Goal: Find specific page/section: Find specific page/section

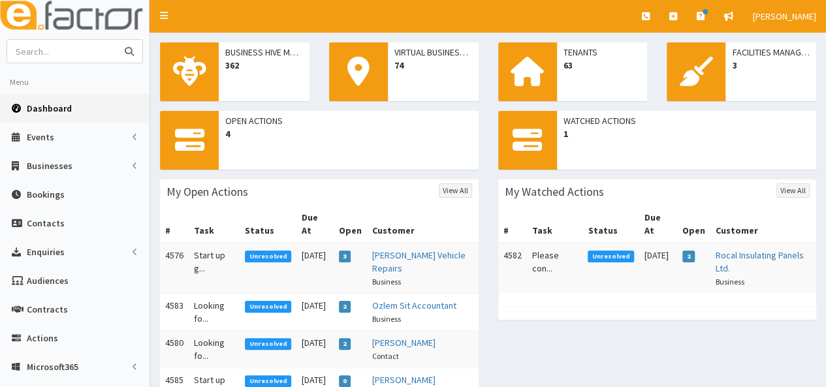
click at [78, 49] on input "text" at bounding box center [62, 51] width 110 height 23
type input "ongo"
click at [116, 40] on button "submit" at bounding box center [129, 51] width 26 height 23
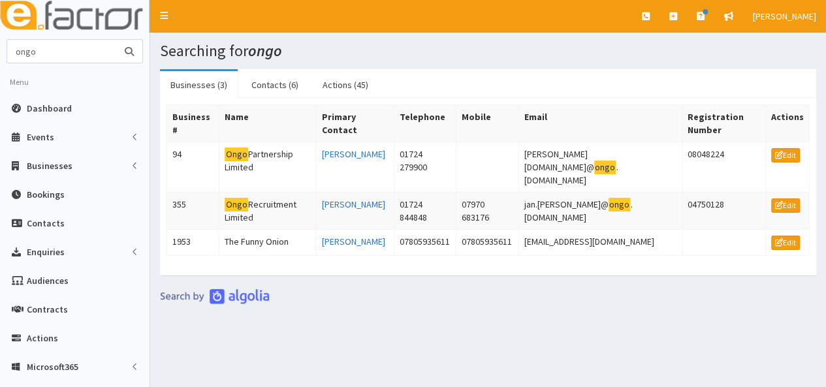
drag, startPoint x: 43, startPoint y: 55, endPoint x: -12, endPoint y: 57, distance: 55.5
click at [0, 57] on html "E Toggle navigation Quick Create Create Business Create Booking" at bounding box center [413, 289] width 826 height 579
type input "sellers"
click at [116, 40] on button "submit" at bounding box center [129, 51] width 26 height 23
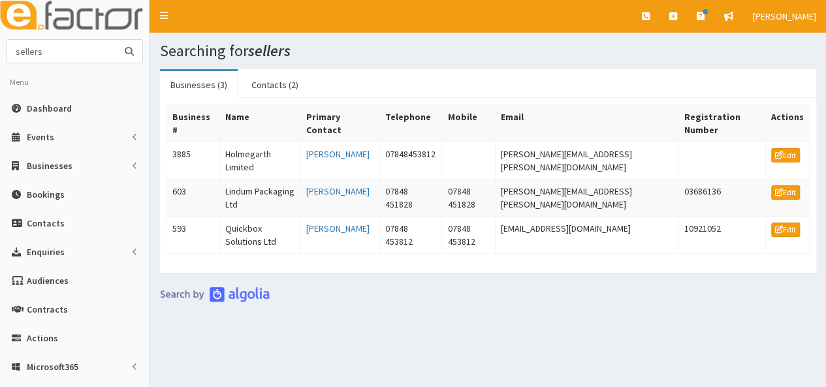
drag, startPoint x: 54, startPoint y: 54, endPoint x: -11, endPoint y: 57, distance: 64.7
click at [0, 57] on html "E Toggle navigation Quick Create Create Business Create Booking" at bounding box center [413, 289] width 826 height 579
type input "stem"
click at [116, 40] on button "submit" at bounding box center [129, 51] width 26 height 23
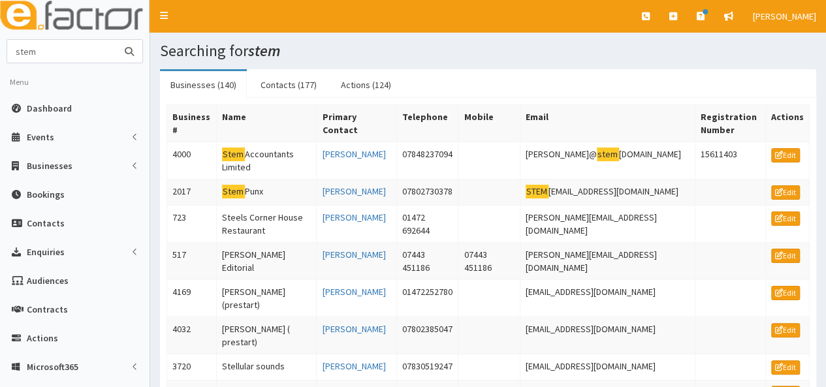
drag, startPoint x: 44, startPoint y: 57, endPoint x: -13, endPoint y: 55, distance: 57.4
type input "aon"
click at [116, 40] on button "submit" at bounding box center [129, 51] width 26 height 23
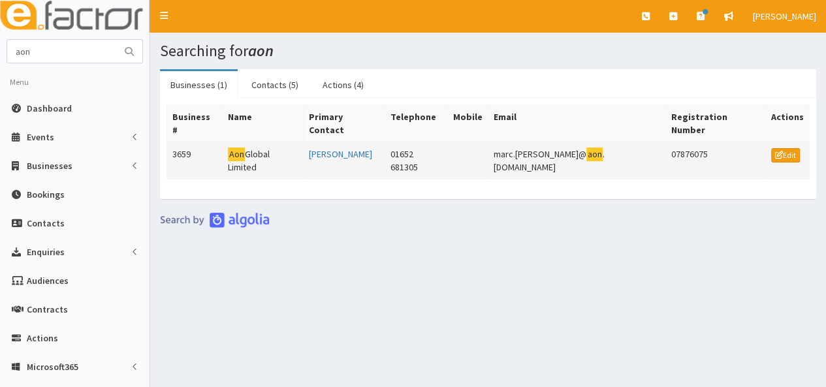
click at [262, 142] on td "Aon Global Limited" at bounding box center [263, 160] width 81 height 37
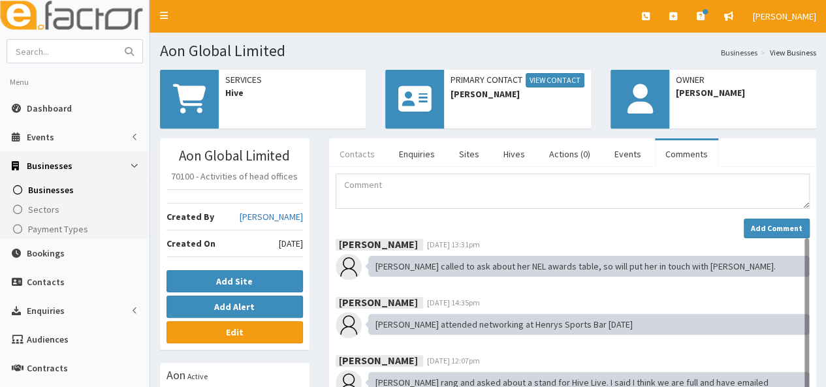
click at [354, 149] on link "Contacts" at bounding box center [357, 153] width 56 height 27
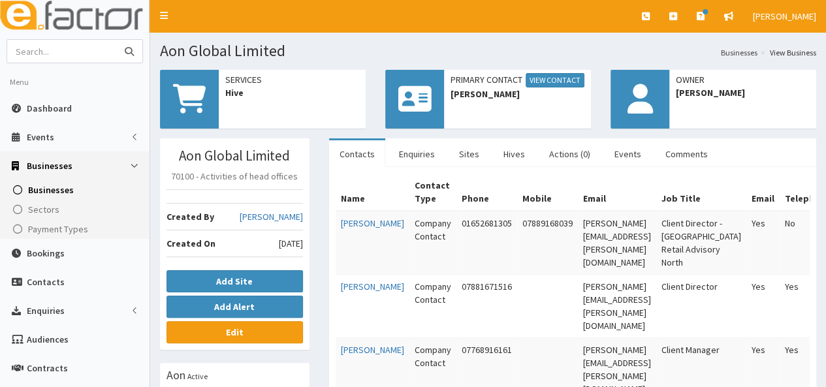
click at [72, 55] on input "text" at bounding box center [62, 51] width 110 height 23
type input "wilkin chapman"
click at [116, 40] on button "submit" at bounding box center [129, 51] width 26 height 23
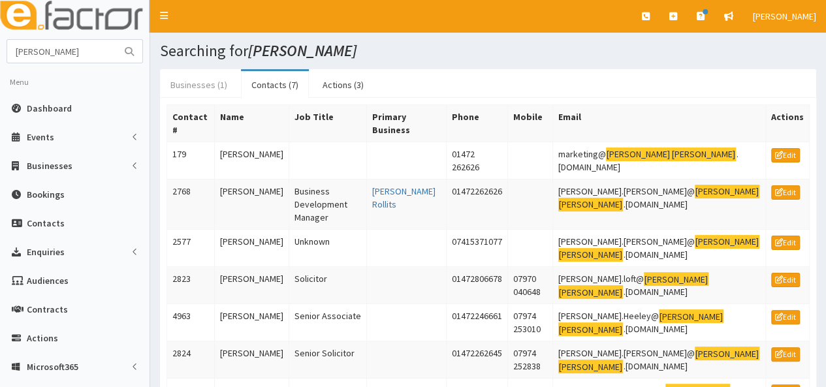
click at [210, 86] on link "Businesses (1)" at bounding box center [199, 84] width 78 height 27
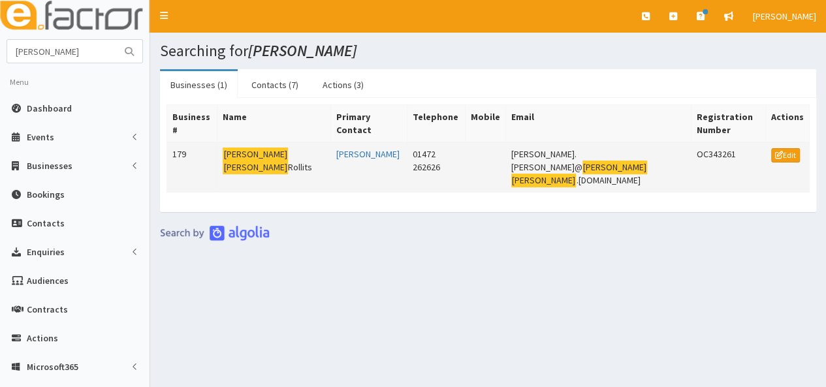
click at [259, 161] on mark "[PERSON_NAME]" at bounding box center [255, 168] width 65 height 14
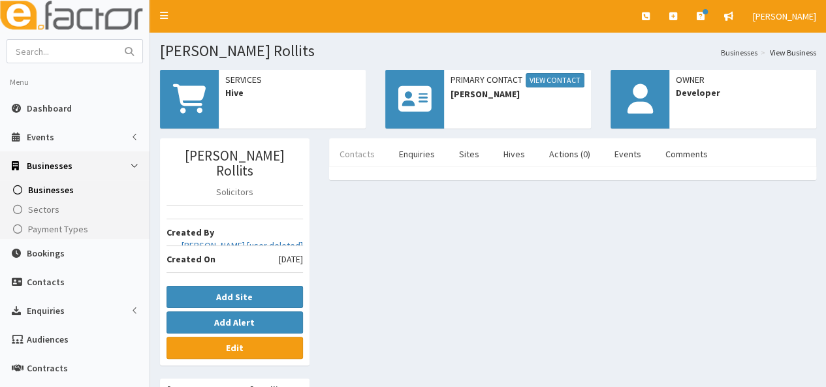
click at [345, 152] on link "Contacts" at bounding box center [357, 153] width 56 height 27
